Goal: Information Seeking & Learning: Learn about a topic

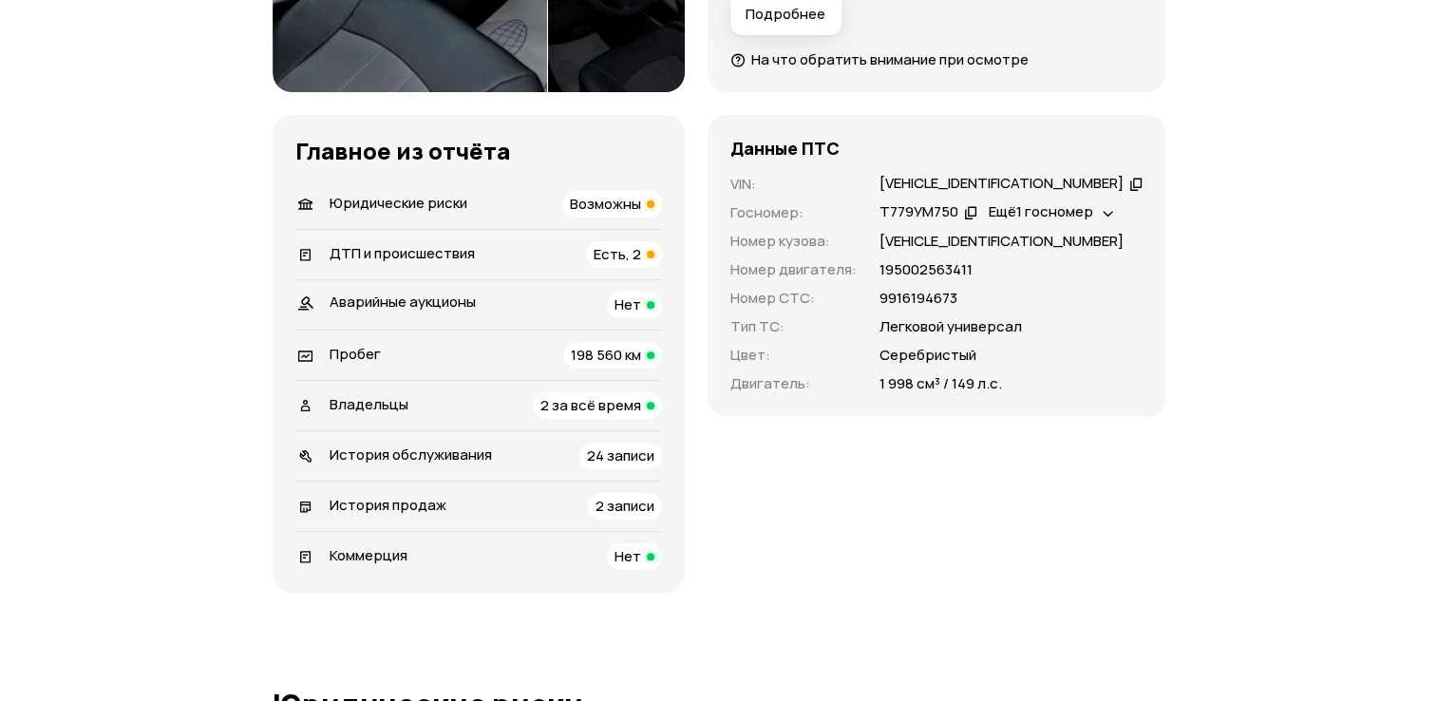
scroll to position [665, 0]
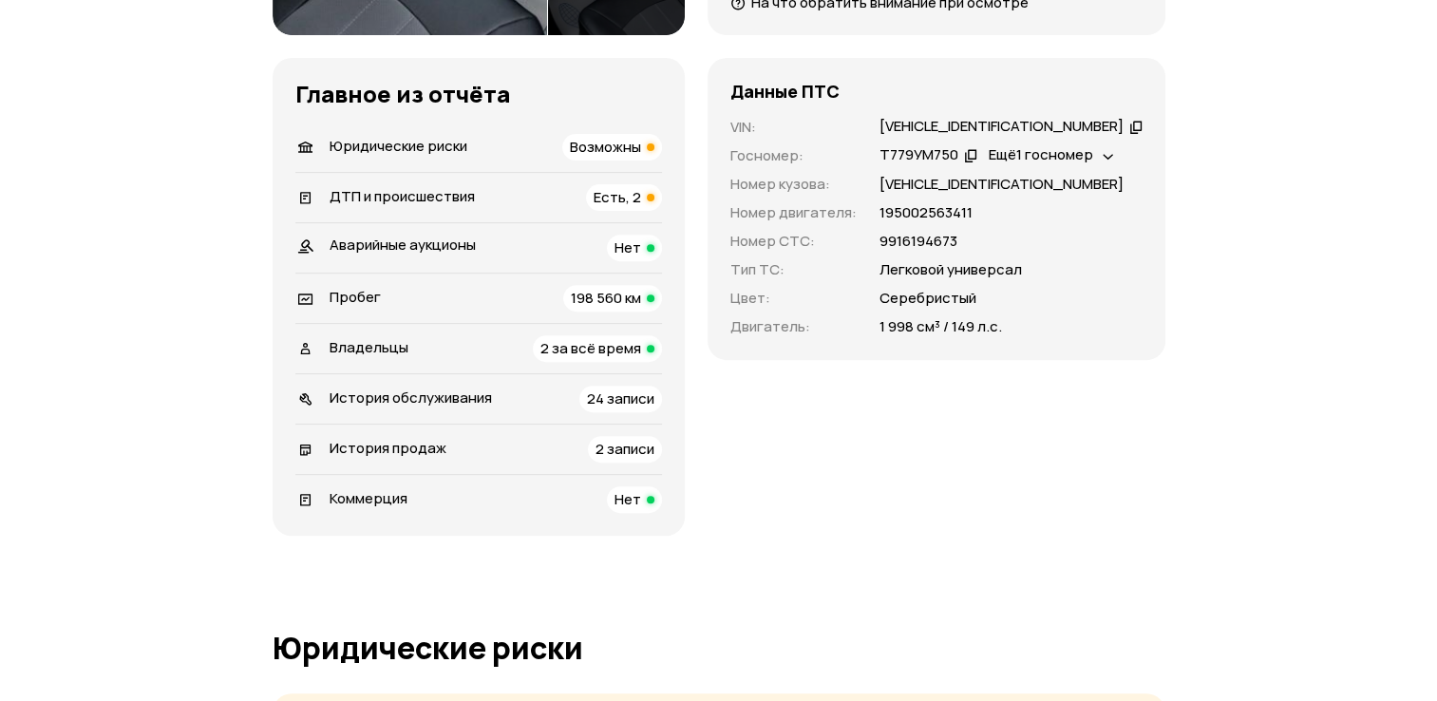
click at [641, 195] on span "Есть, 2" at bounding box center [617, 197] width 47 height 20
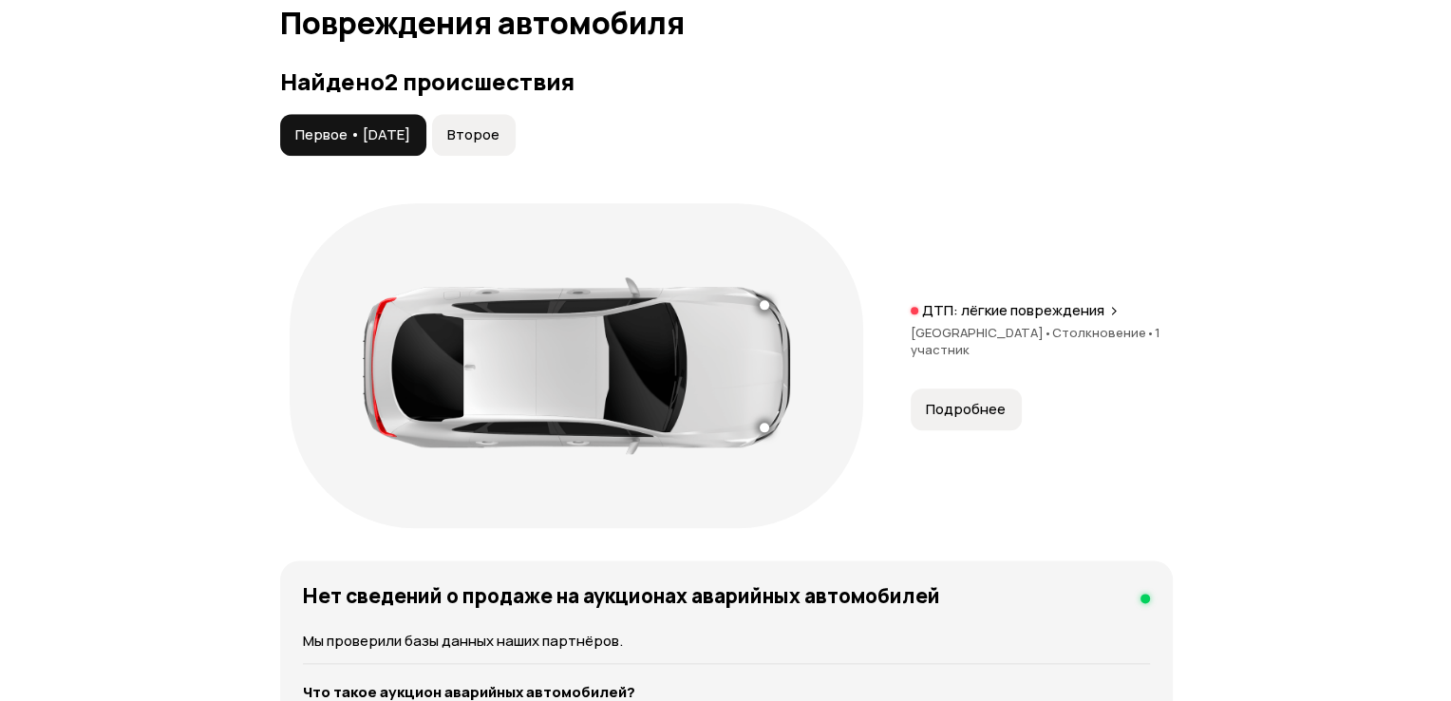
scroll to position [2166, 0]
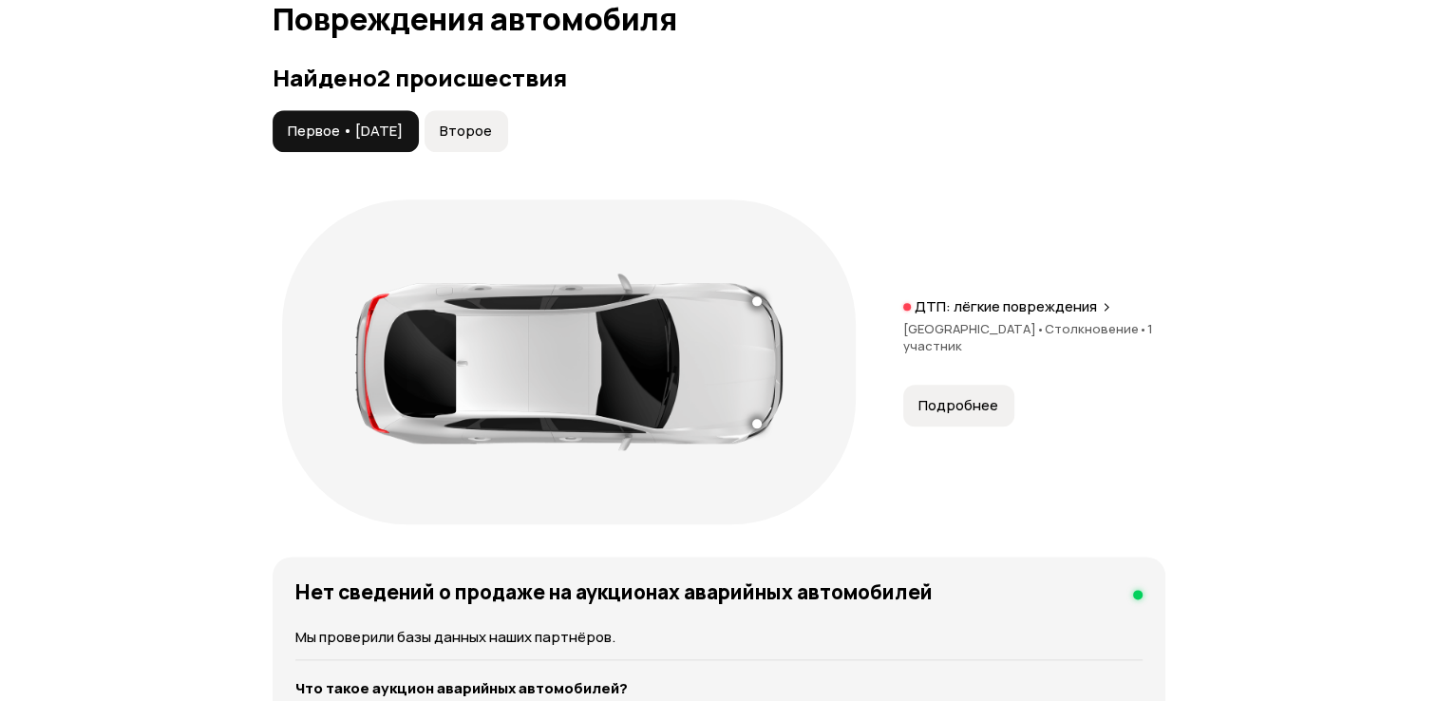
click at [942, 408] on span "Подробнее" at bounding box center [959, 405] width 80 height 19
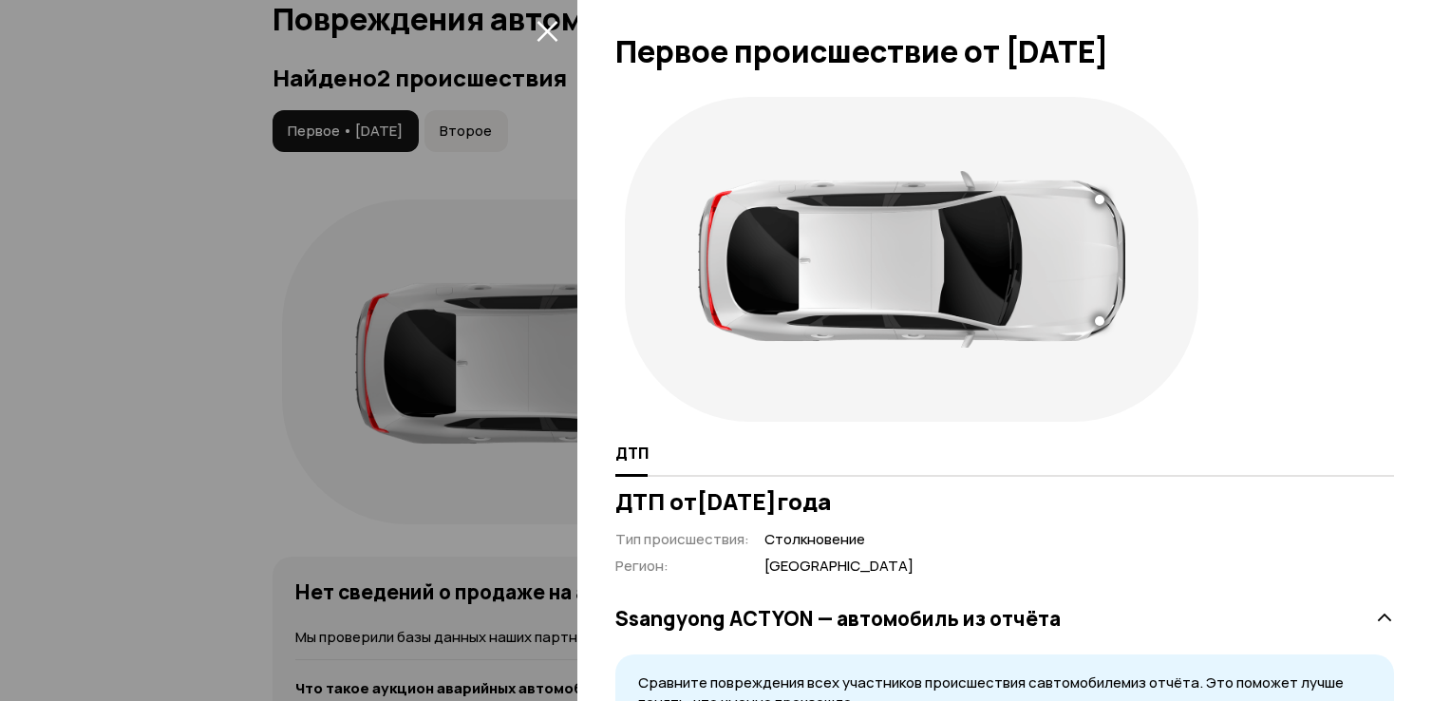
click at [541, 32] on icon "закрыть" at bounding box center [548, 31] width 22 height 22
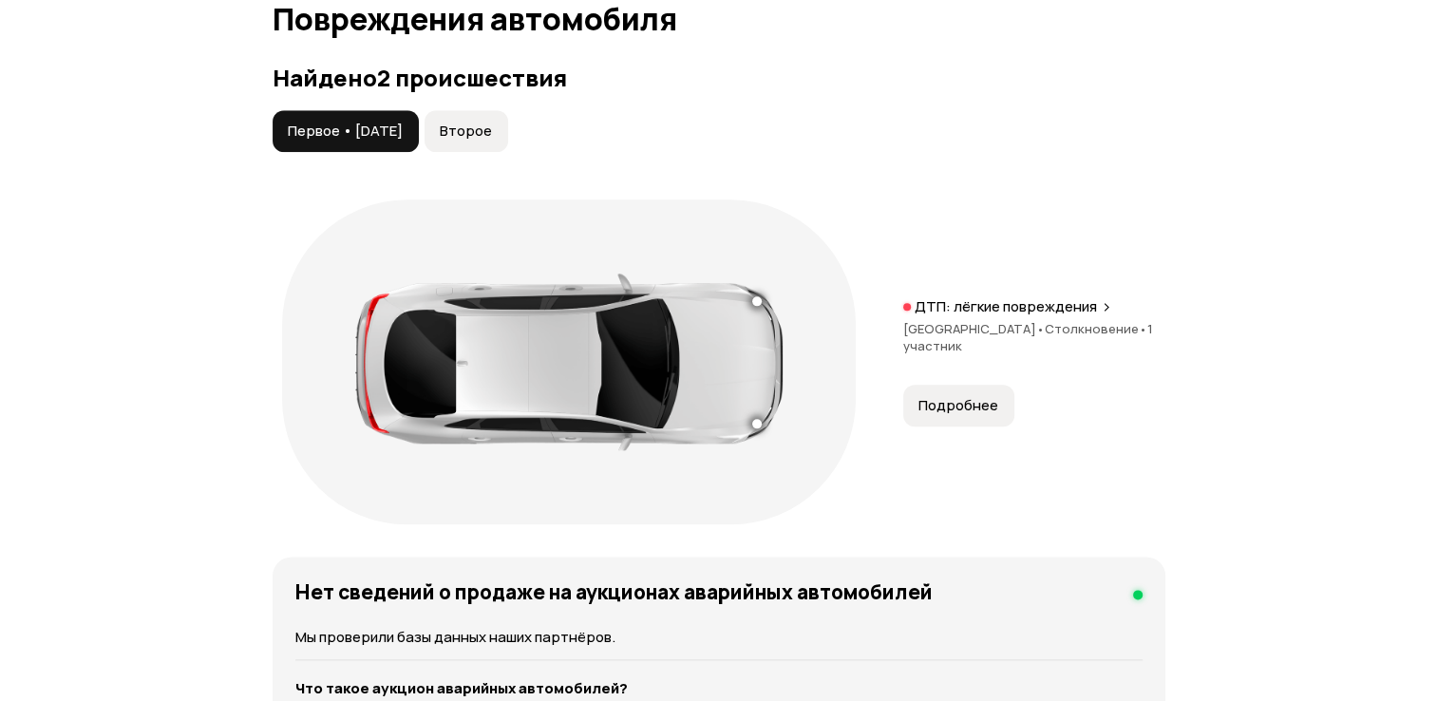
click at [492, 131] on span "Второе" at bounding box center [466, 131] width 52 height 19
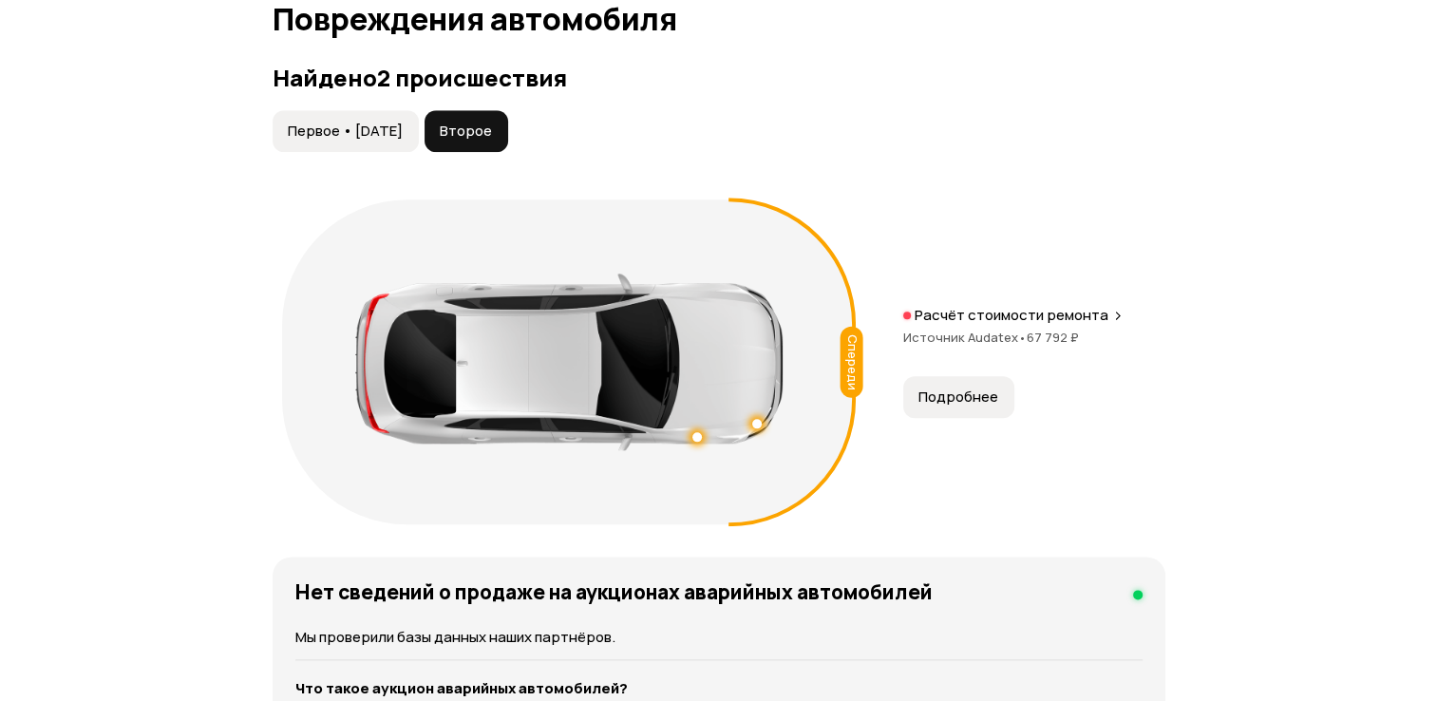
click at [970, 391] on span "Подробнее" at bounding box center [959, 397] width 80 height 19
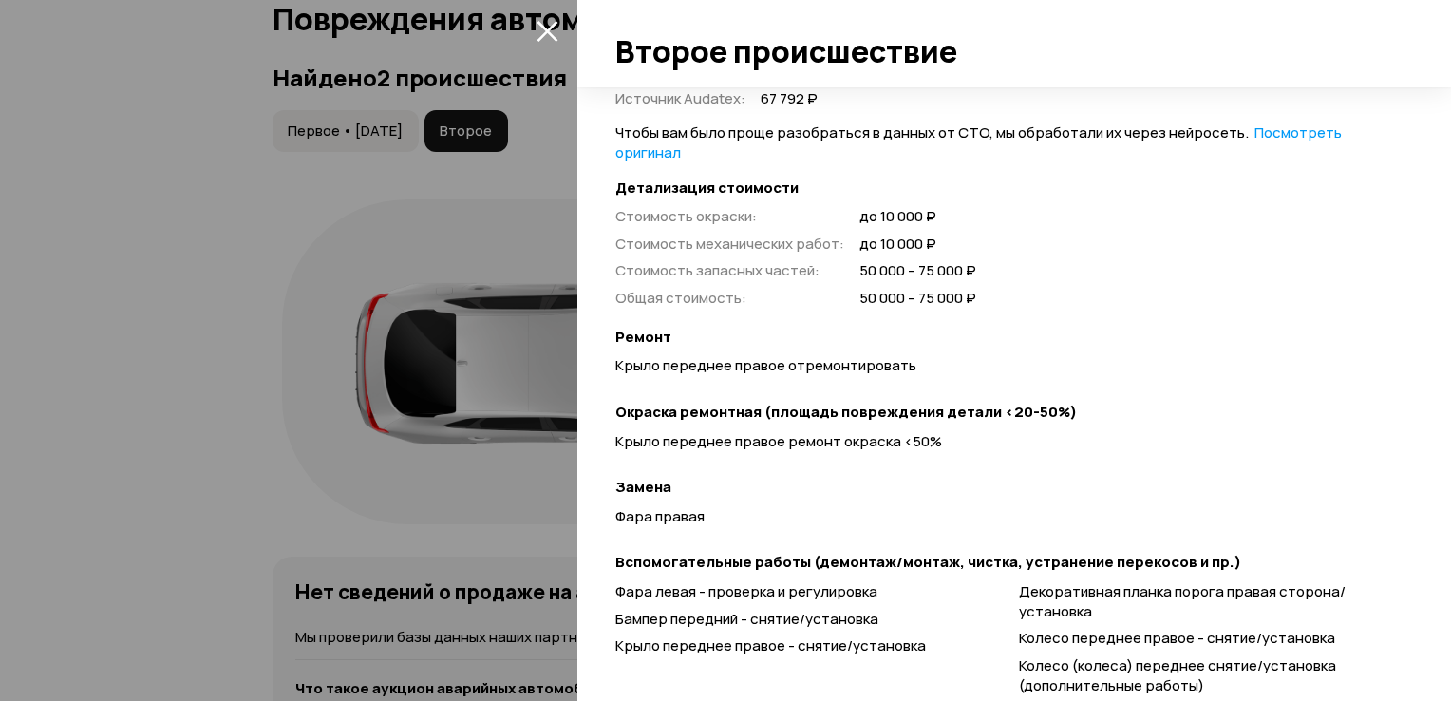
scroll to position [475, 0]
